Goal: Information Seeking & Learning: Learn about a topic

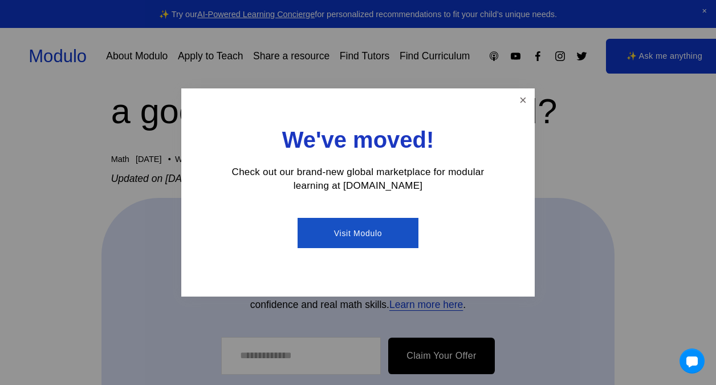
scroll to position [177, 0]
click at [524, 106] on link "Close" at bounding box center [523, 100] width 20 height 20
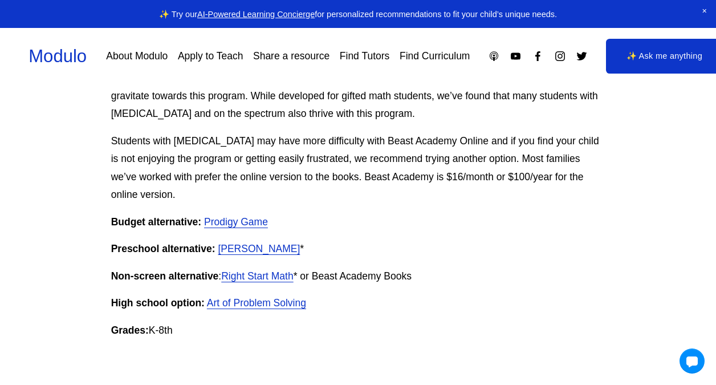
scroll to position [960, 0]
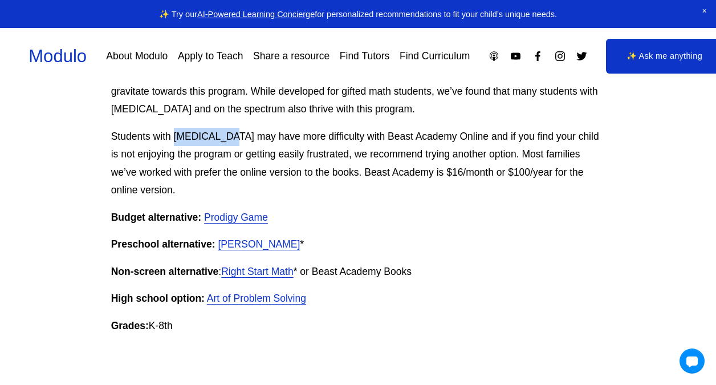
drag, startPoint x: 223, startPoint y: 184, endPoint x: 175, endPoint y: 183, distance: 47.9
click at [175, 183] on p "Students with [MEDICAL_DATA] may have more difficulty with Beast Academy Online…" at bounding box center [358, 164] width 494 height 72
copy p "[MEDICAL_DATA]"
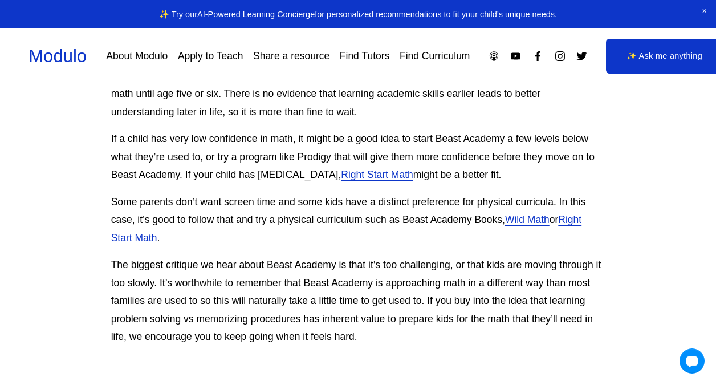
scroll to position [2692, 0]
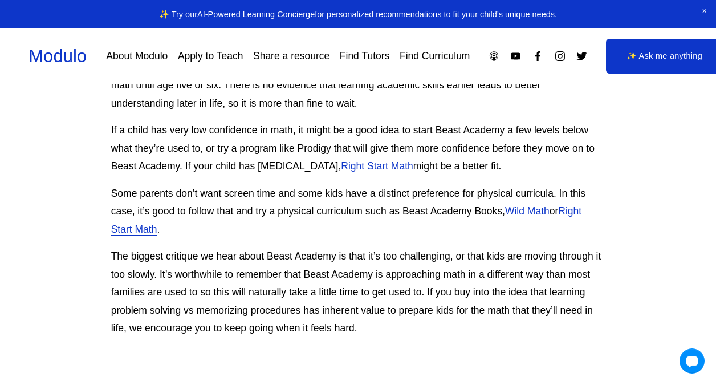
click at [356, 172] on link "Right Start Math" at bounding box center [377, 165] width 72 height 11
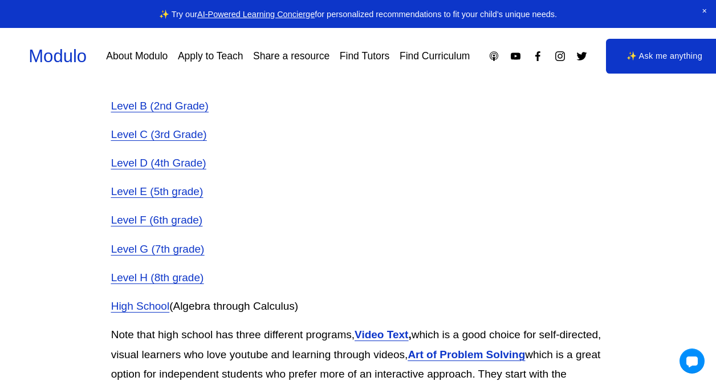
scroll to position [1597, 0]
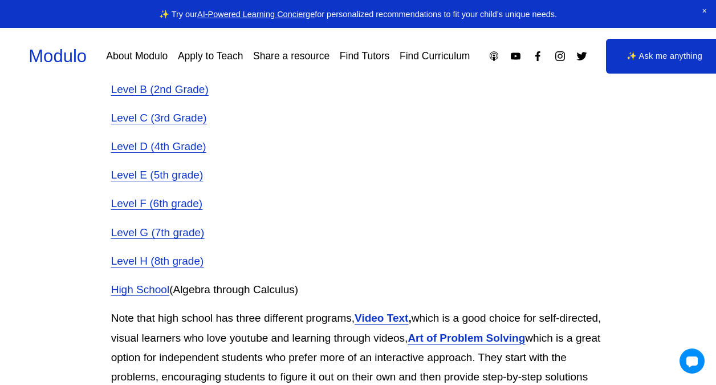
click at [180, 175] on span "Level E (5th grade)" at bounding box center [157, 175] width 92 height 12
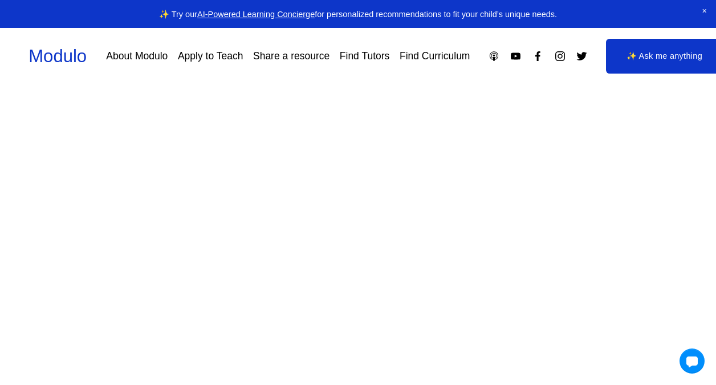
scroll to position [3731, 0]
